Goal: Find specific page/section: Find specific page/section

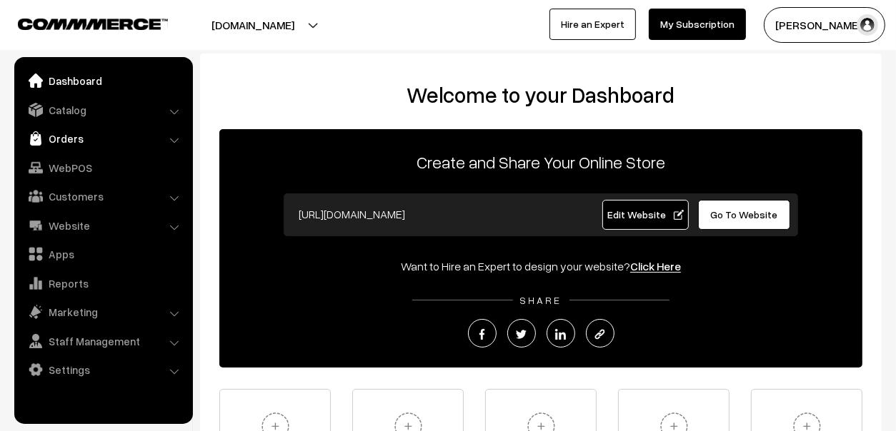
click at [86, 138] on link "Orders" at bounding box center [103, 139] width 170 height 26
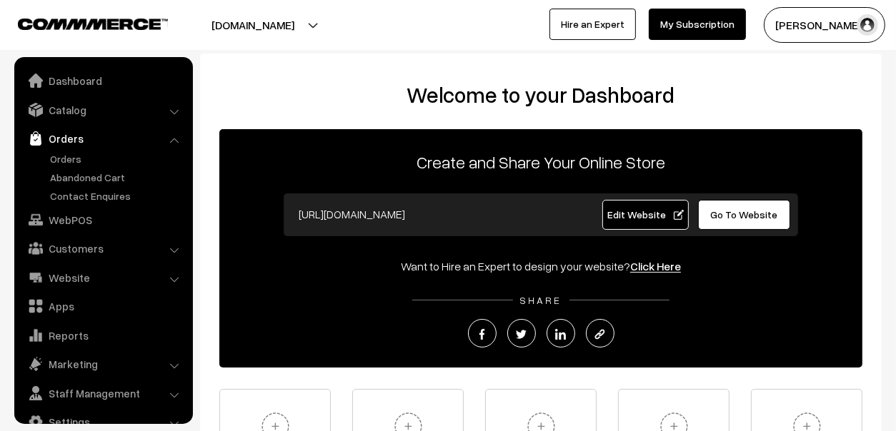
click at [79, 148] on link "Orders" at bounding box center [103, 139] width 170 height 26
click at [71, 151] on link "Orders" at bounding box center [116, 158] width 141 height 15
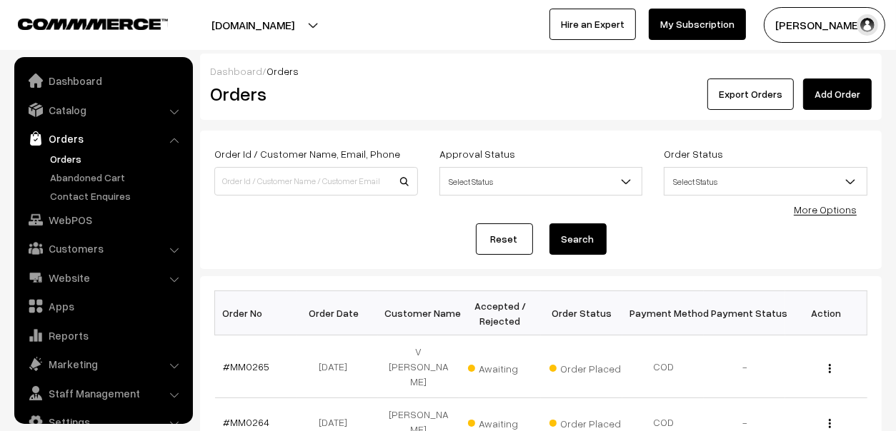
scroll to position [24, 0]
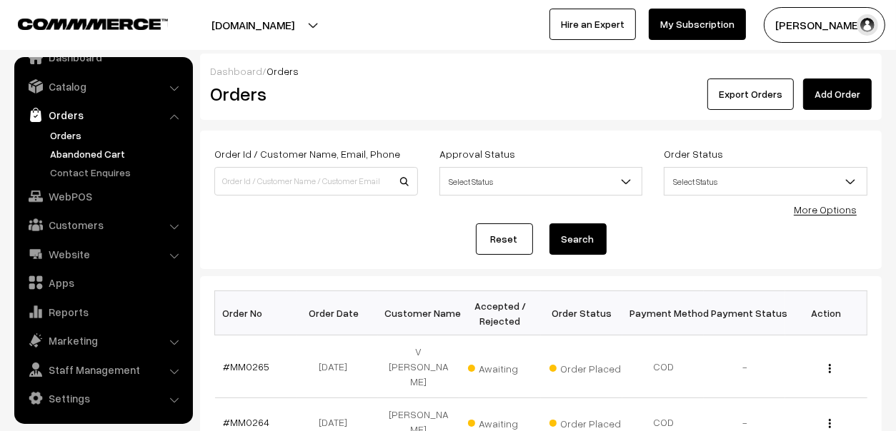
click at [84, 149] on link "Abandoned Cart" at bounding box center [116, 153] width 141 height 15
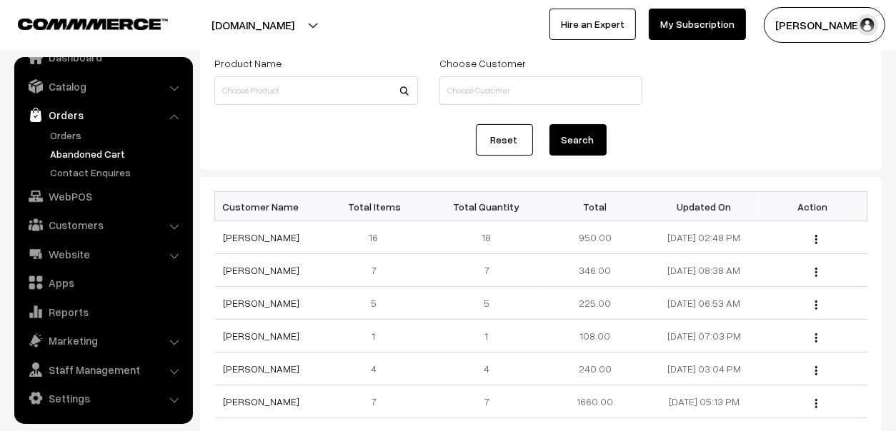
scroll to position [418, 0]
